Goal: Find specific page/section: Locate item on page

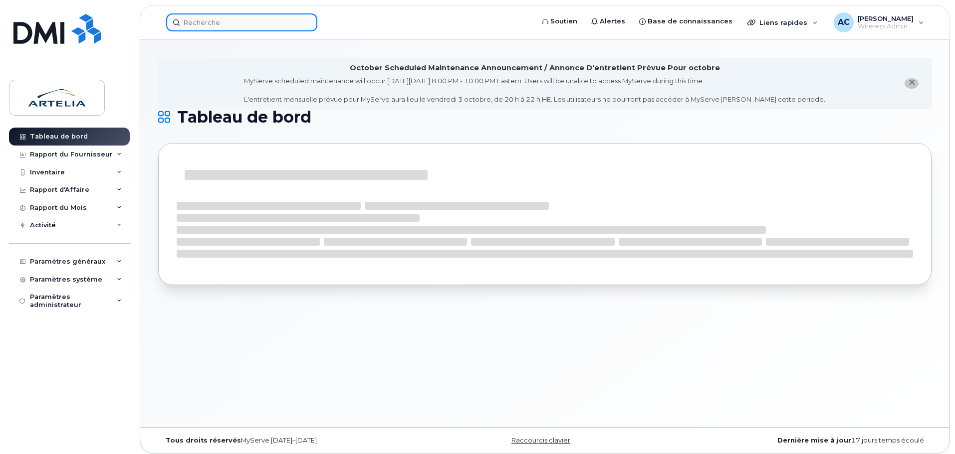
click at [222, 22] on input at bounding box center [241, 22] width 151 height 18
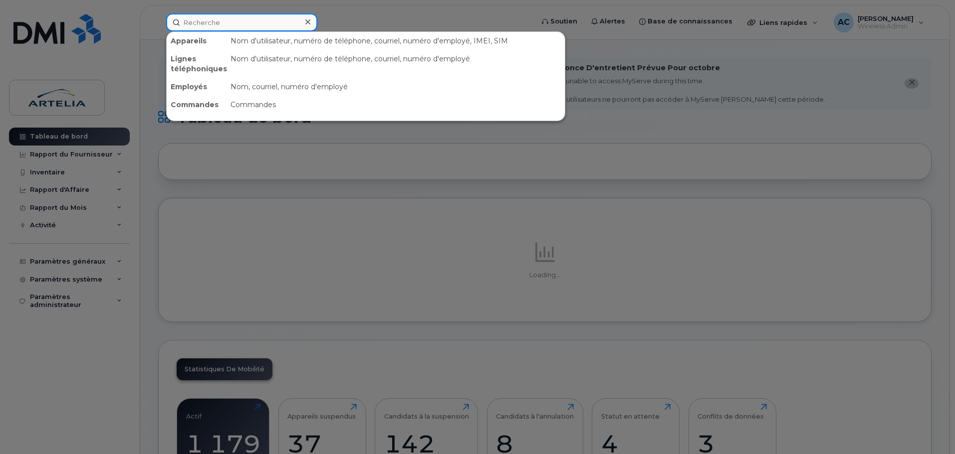
paste input "8192693726"
type input "8192693726"
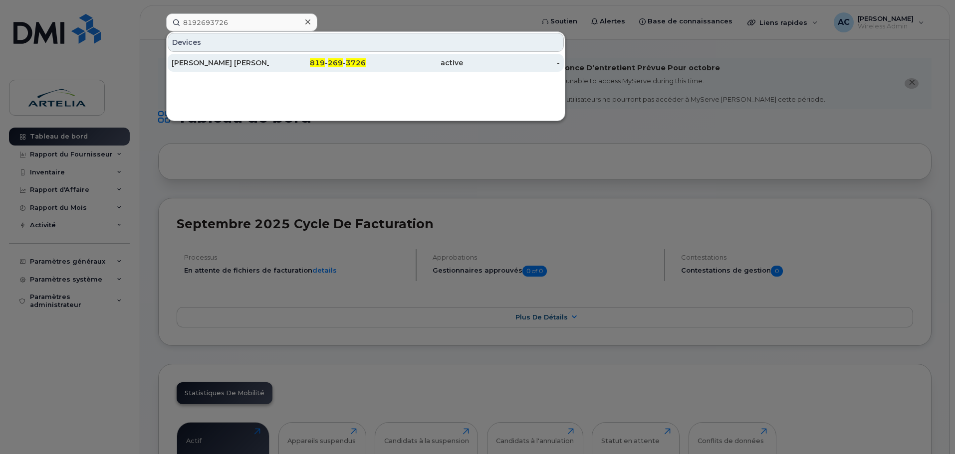
click at [239, 64] on div "[PERSON_NAME] [PERSON_NAME]" at bounding box center [220, 63] width 97 height 10
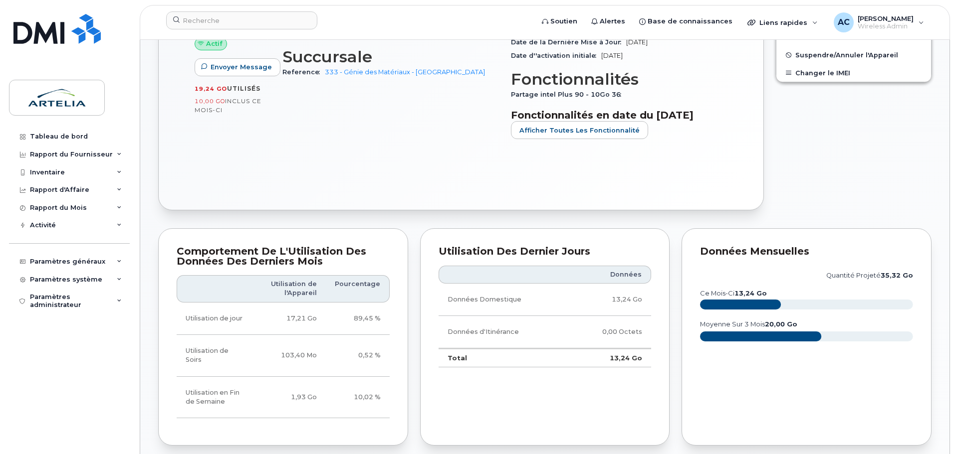
scroll to position [349, 0]
